Goal: Task Accomplishment & Management: Complete application form

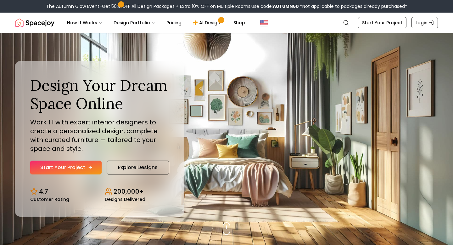
click at [86, 169] on link "Start Your Project" at bounding box center [65, 167] width 71 height 14
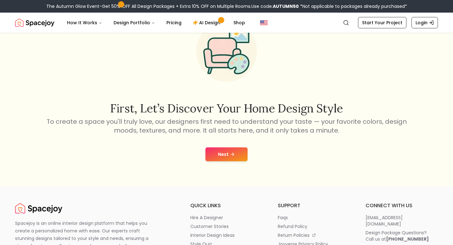
scroll to position [43, 0]
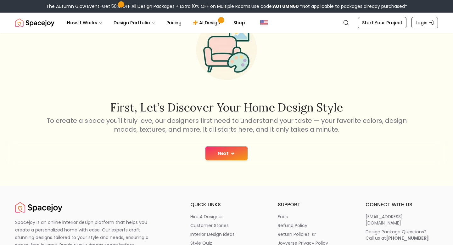
click at [218, 147] on button "Next" at bounding box center [226, 153] width 42 height 14
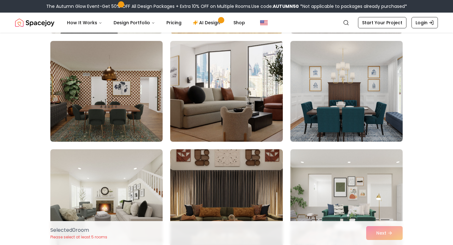
scroll to position [155, 0]
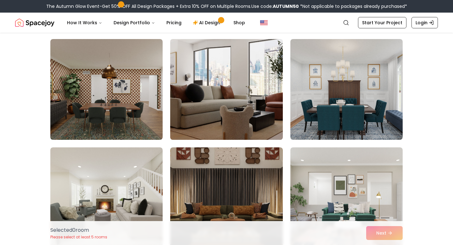
click at [240, 105] on img at bounding box center [226, 89] width 118 height 106
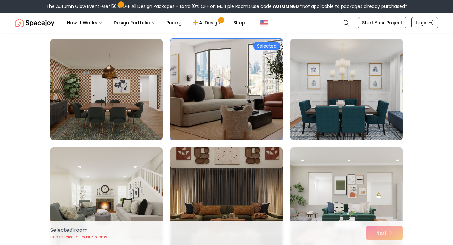
click at [320, 102] on img at bounding box center [346, 89] width 118 height 106
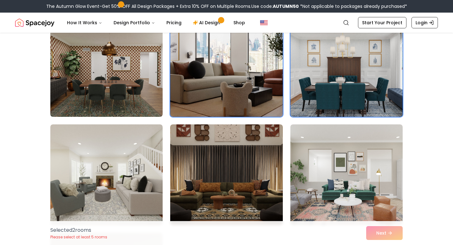
scroll to position [178, 0]
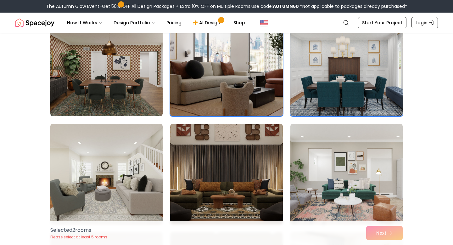
click at [262, 83] on img at bounding box center [226, 66] width 118 height 106
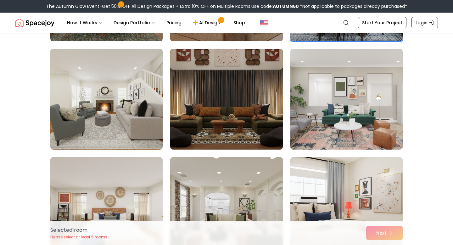
scroll to position [258, 0]
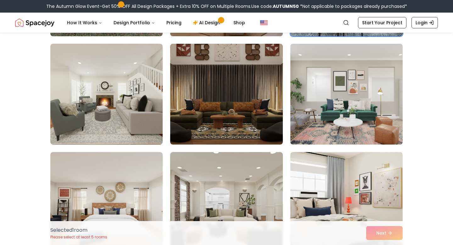
click at [315, 86] on img at bounding box center [346, 94] width 118 height 106
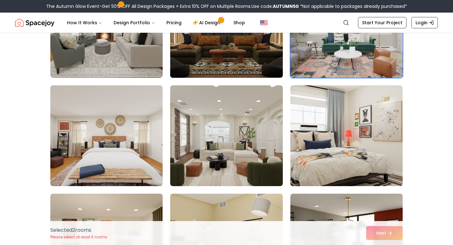
scroll to position [329, 0]
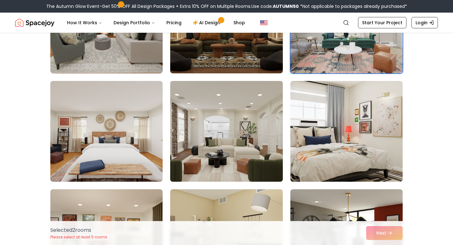
click at [237, 134] on img at bounding box center [226, 131] width 118 height 106
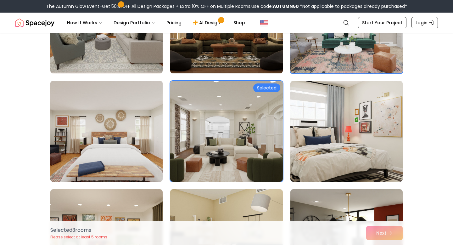
click at [148, 143] on img at bounding box center [106, 131] width 118 height 106
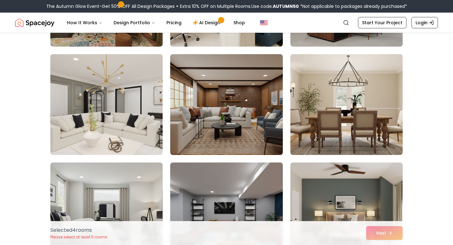
scroll to position [593, 0]
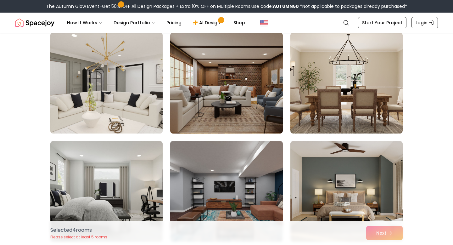
click at [124, 95] on img at bounding box center [106, 83] width 118 height 106
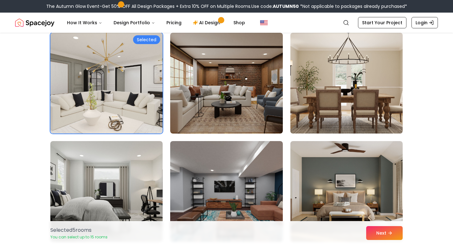
click at [358, 101] on img at bounding box center [346, 83] width 118 height 106
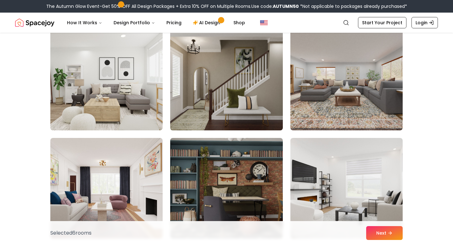
scroll to position [804, 0]
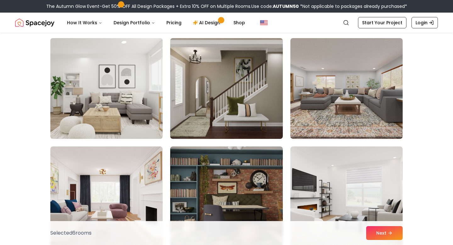
click at [150, 97] on img at bounding box center [106, 89] width 118 height 106
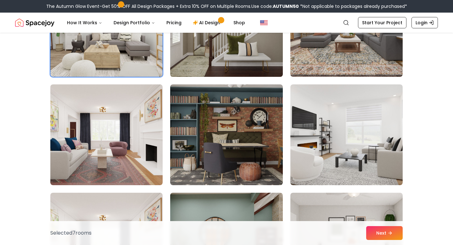
scroll to position [869, 0]
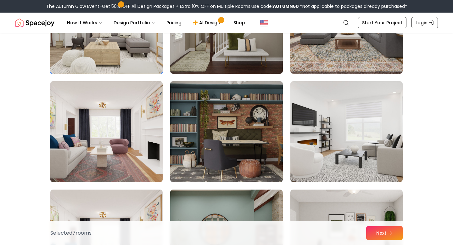
click at [129, 137] on img at bounding box center [106, 132] width 118 height 106
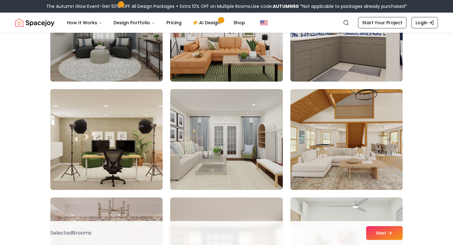
scroll to position [1295, 0]
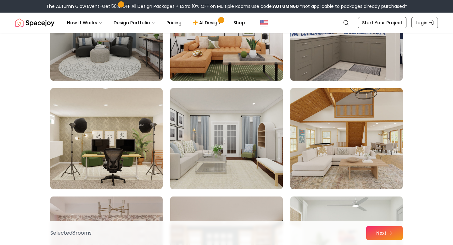
click at [311, 149] on img at bounding box center [346, 138] width 118 height 106
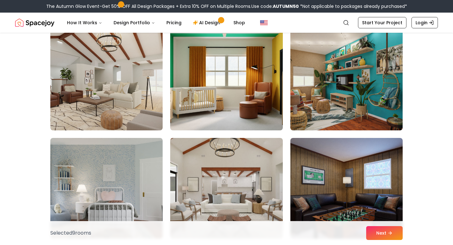
scroll to position [1575, 0]
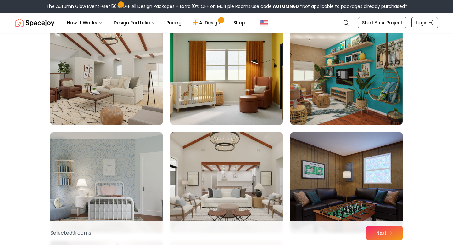
click at [123, 84] on img at bounding box center [106, 74] width 118 height 106
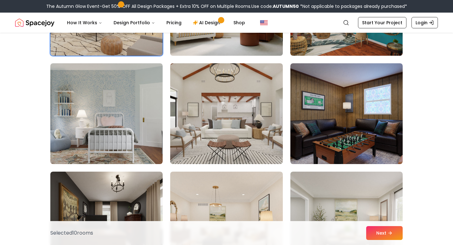
click at [219, 124] on img at bounding box center [226, 113] width 112 height 101
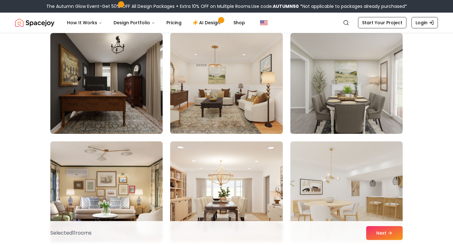
scroll to position [1784, 0]
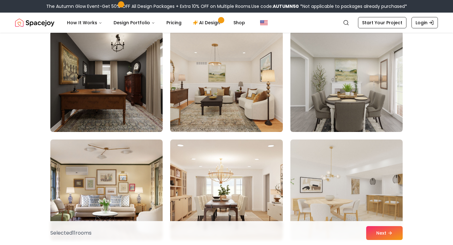
click at [263, 112] on img at bounding box center [226, 82] width 118 height 106
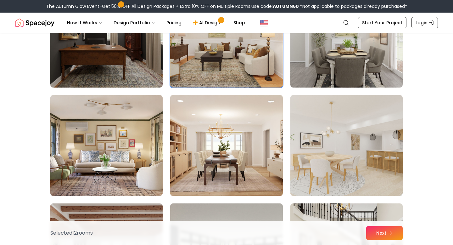
scroll to position [1832, 0]
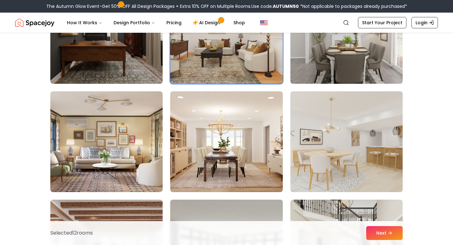
click at [245, 124] on img at bounding box center [226, 141] width 112 height 101
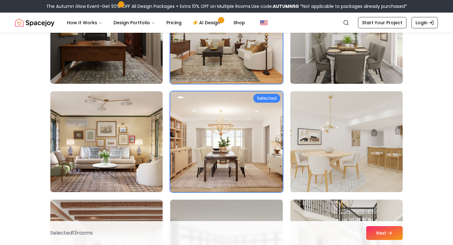
click at [330, 129] on img at bounding box center [346, 142] width 118 height 106
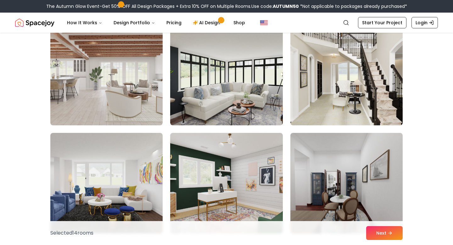
scroll to position [2009, 0]
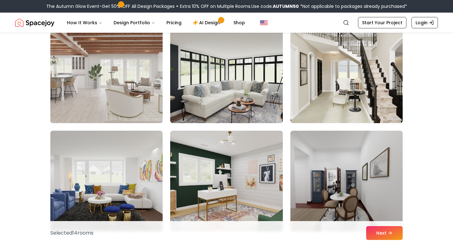
click at [144, 86] on img at bounding box center [106, 73] width 118 height 106
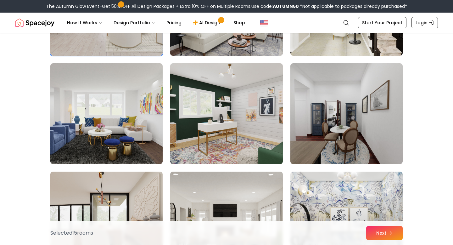
click at [247, 106] on img at bounding box center [226, 113] width 112 height 101
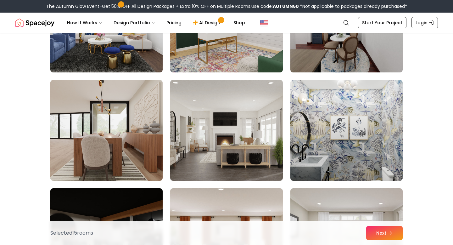
scroll to position [2195, 0]
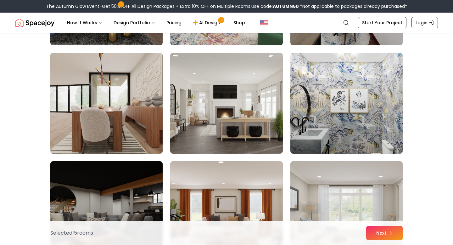
click at [152, 113] on img at bounding box center [106, 103] width 118 height 106
click at [158, 113] on img at bounding box center [106, 103] width 118 height 106
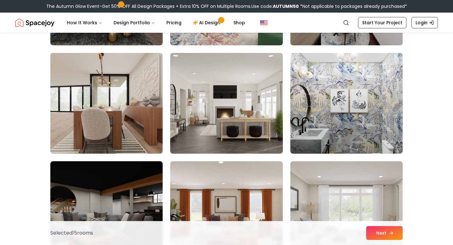
click at [377, 232] on button "Next" at bounding box center [384, 233] width 36 height 14
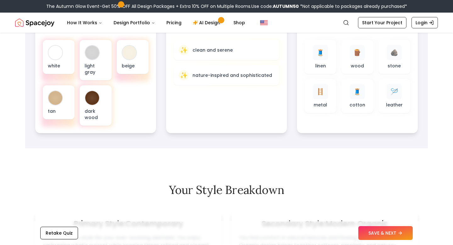
scroll to position [255, 0]
